Goal: Find specific page/section: Find specific page/section

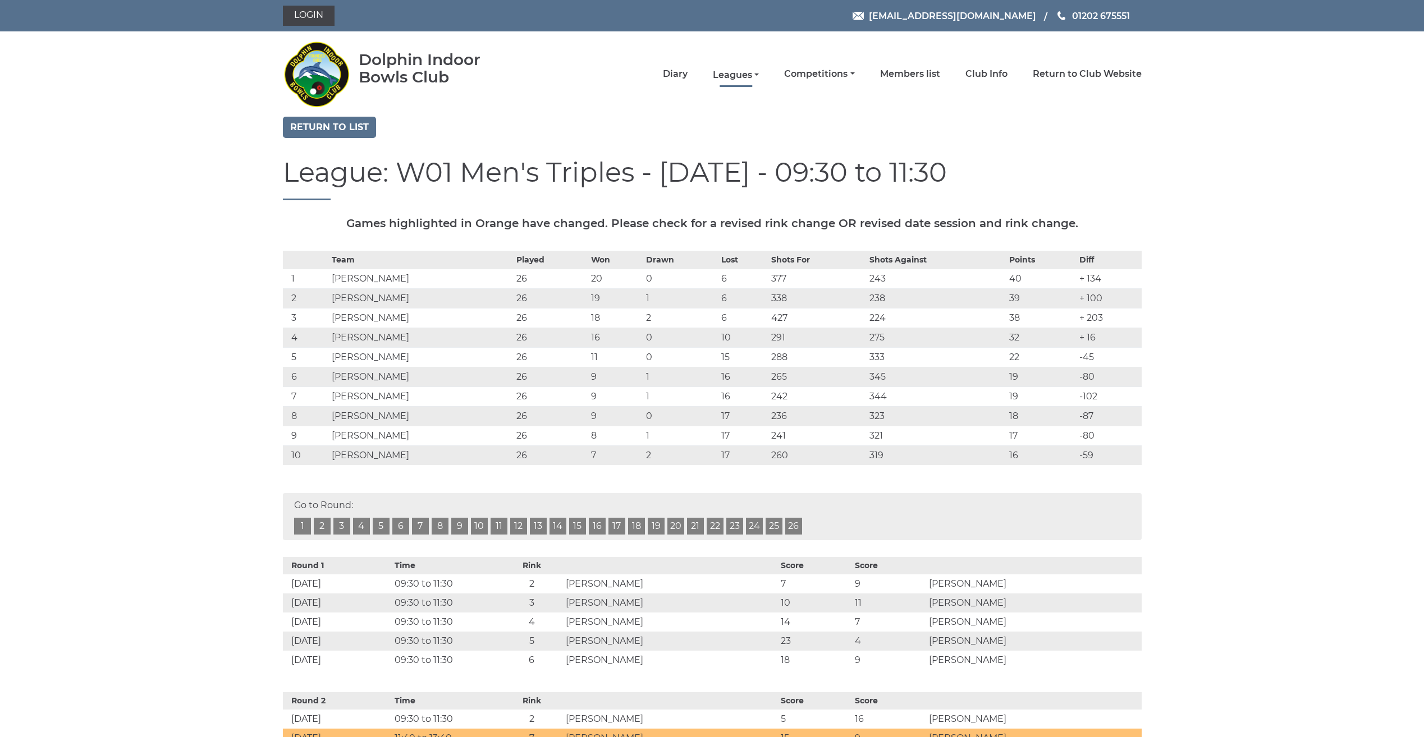
click at [734, 71] on link "Leagues" at bounding box center [736, 75] width 46 height 12
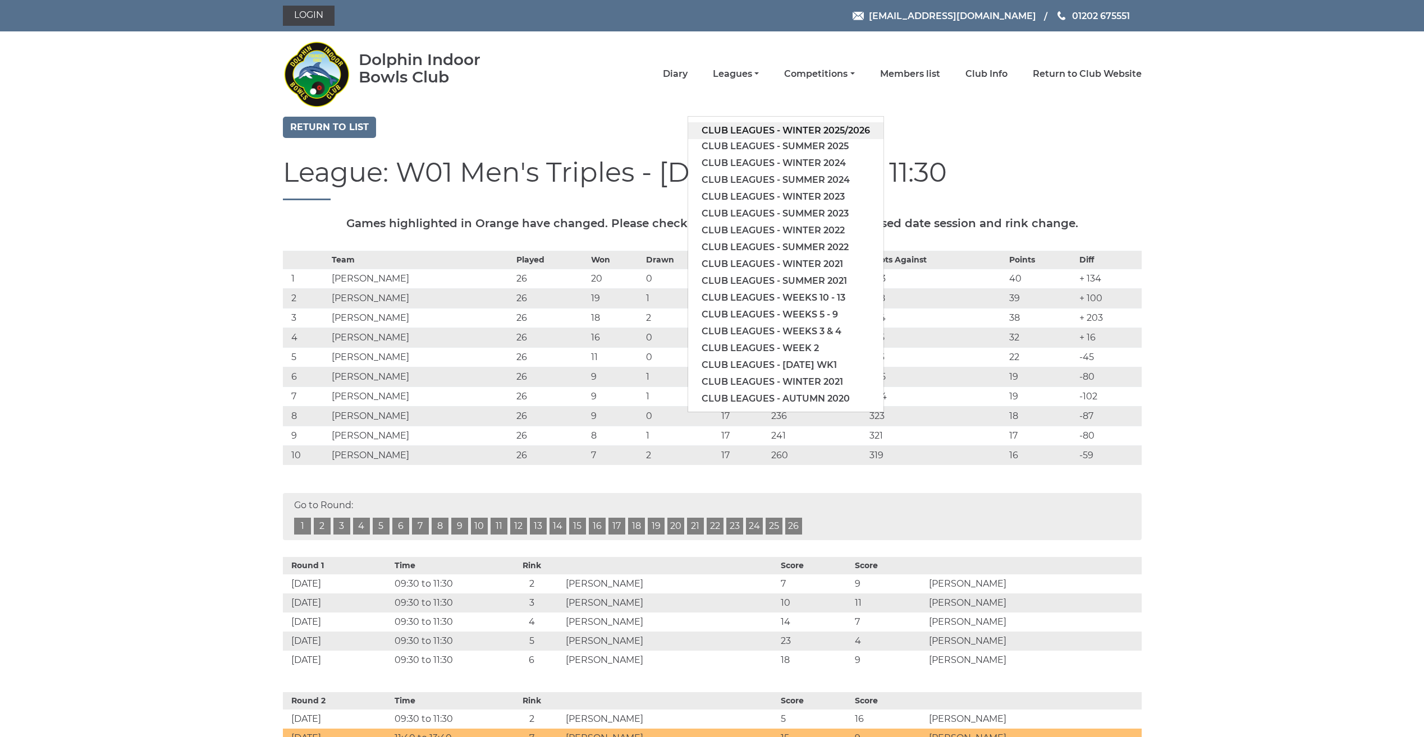
click at [713, 130] on link "Club leagues - Winter 2025/2026" at bounding box center [785, 130] width 195 height 17
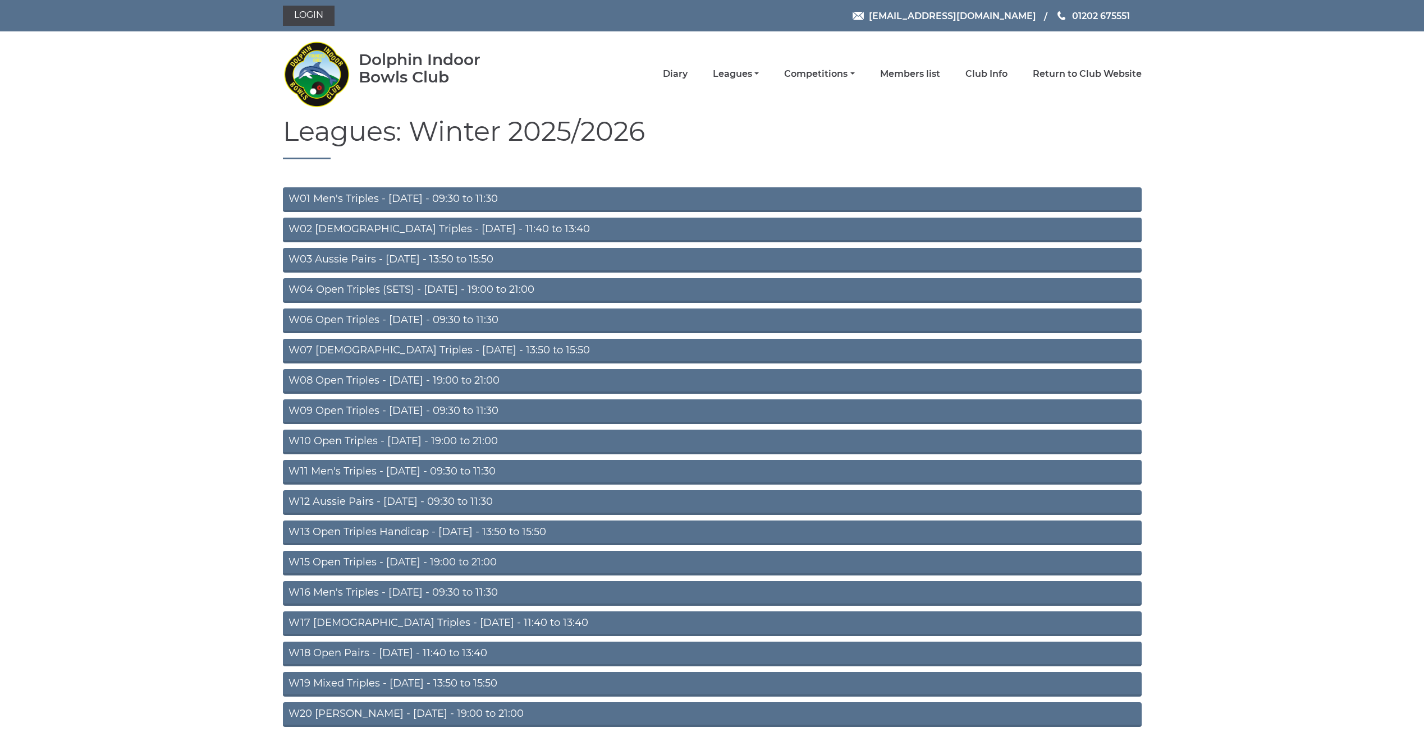
click at [397, 319] on link "W06 Open Triples - Tuesday - 09:30 to 11:30" at bounding box center [712, 321] width 859 height 25
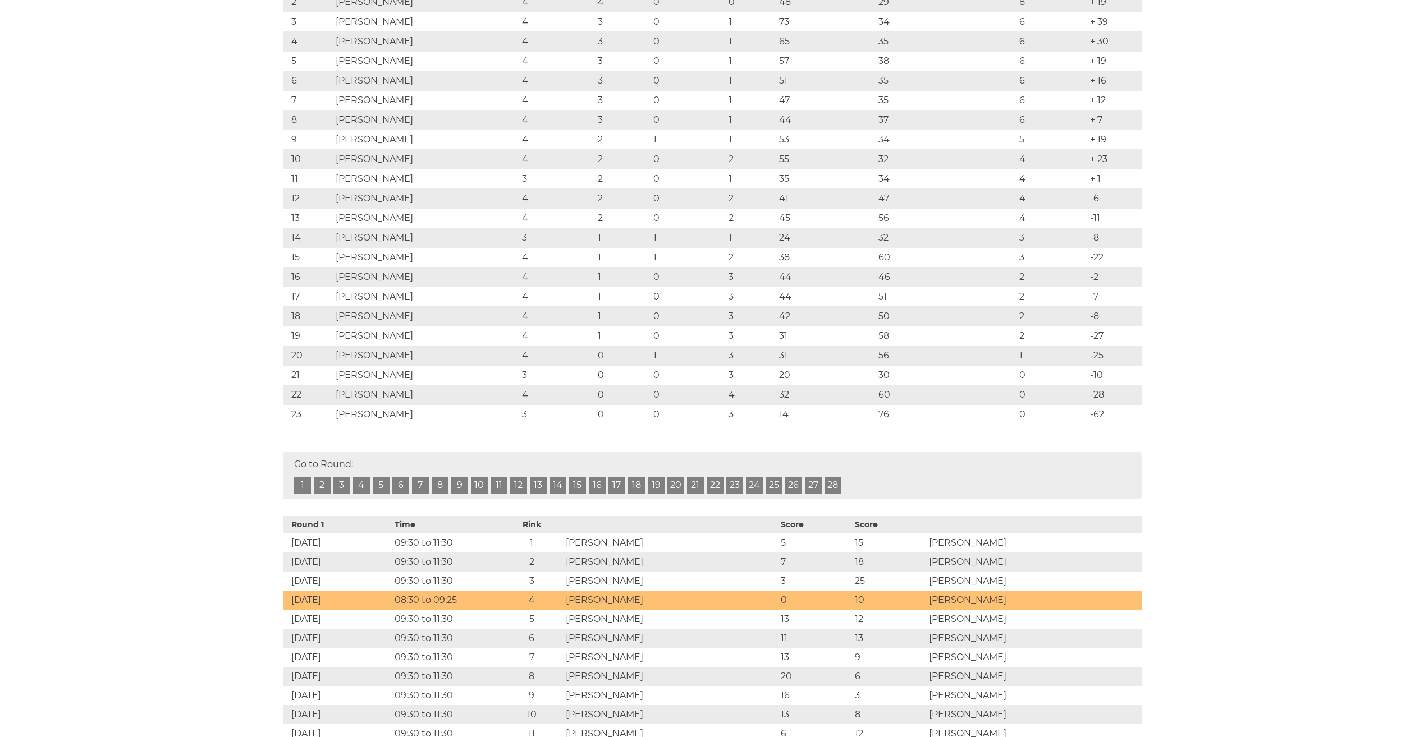
scroll to position [281, 0]
